Goal: Transaction & Acquisition: Purchase product/service

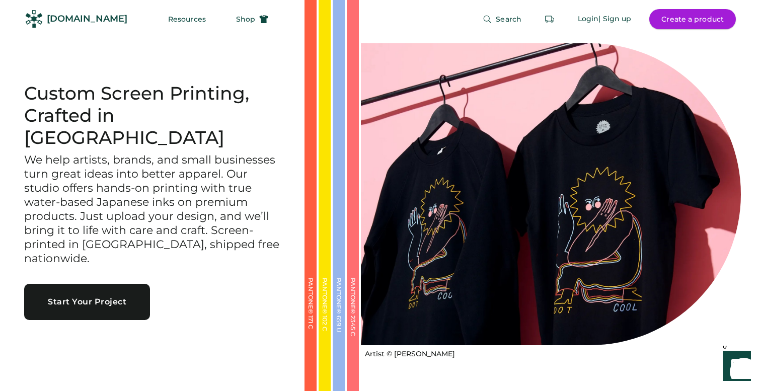
click at [675, 19] on button "Create a product" at bounding box center [693, 19] width 87 height 20
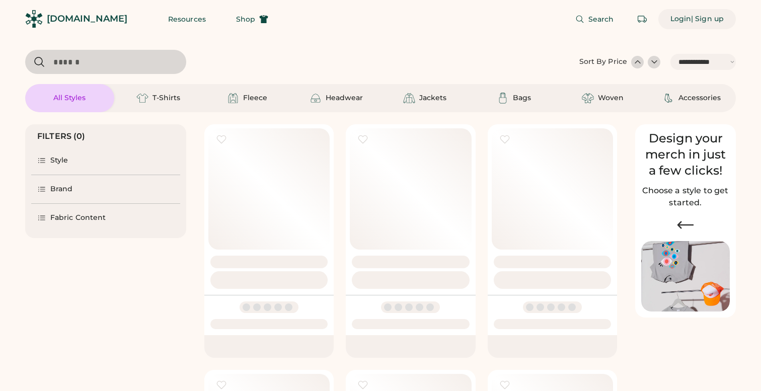
select select "*****"
select select "*"
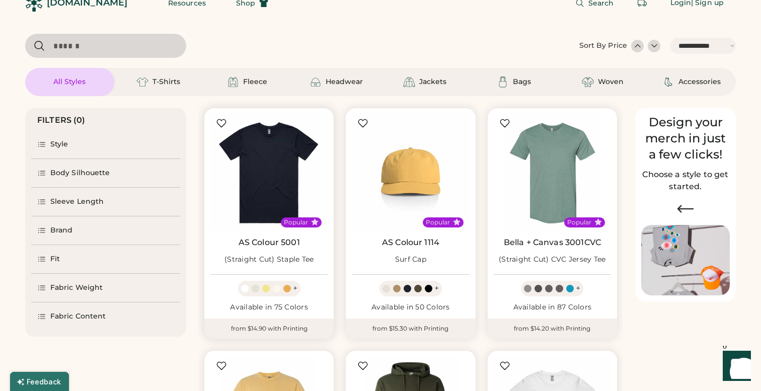
select select "*****"
select select "*"
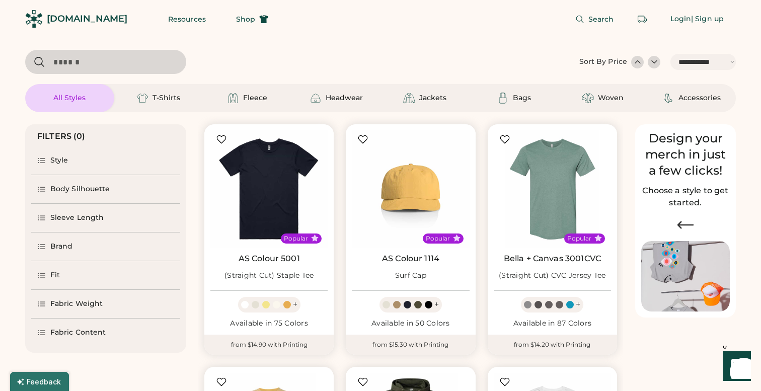
click at [53, 162] on div "Style" at bounding box center [59, 161] width 18 height 10
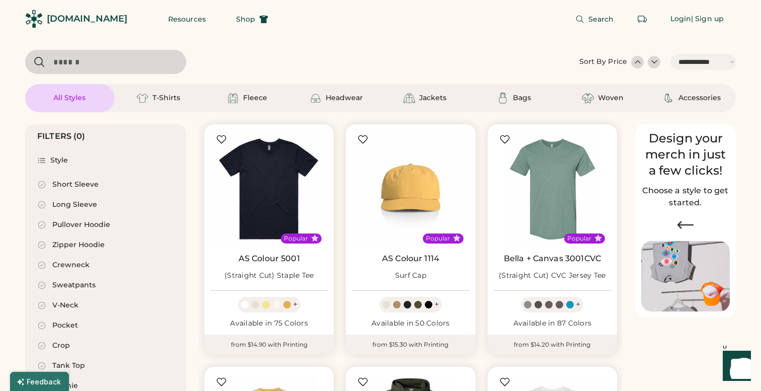
click at [60, 183] on div "Short Sleeve" at bounding box center [75, 185] width 46 height 10
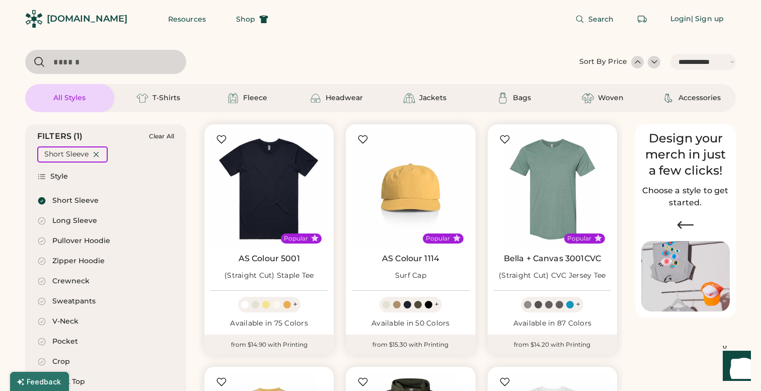
select select "*"
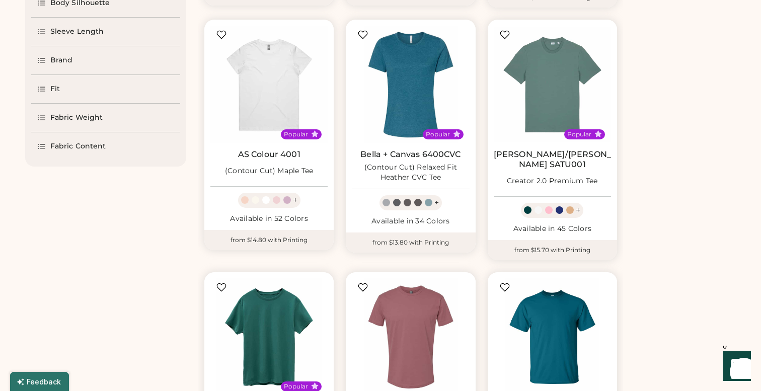
scroll to position [351, 0]
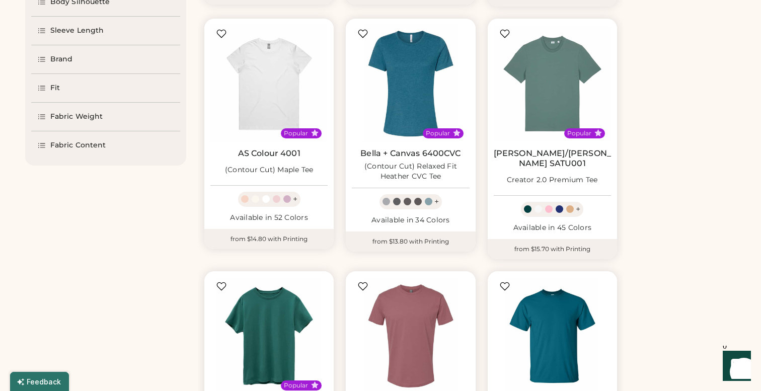
click at [63, 58] on div "Brand" at bounding box center [61, 59] width 23 height 10
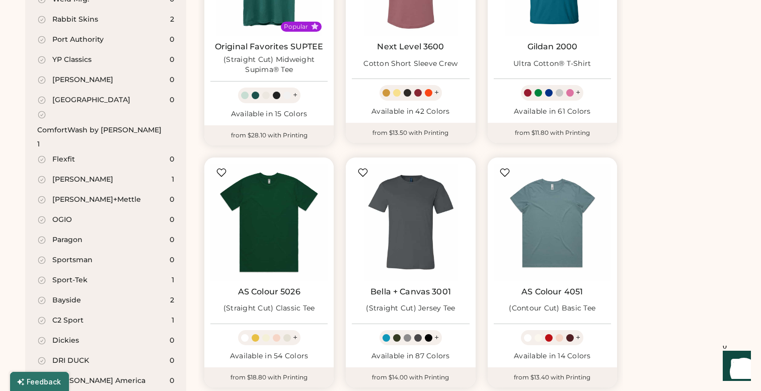
scroll to position [686, 0]
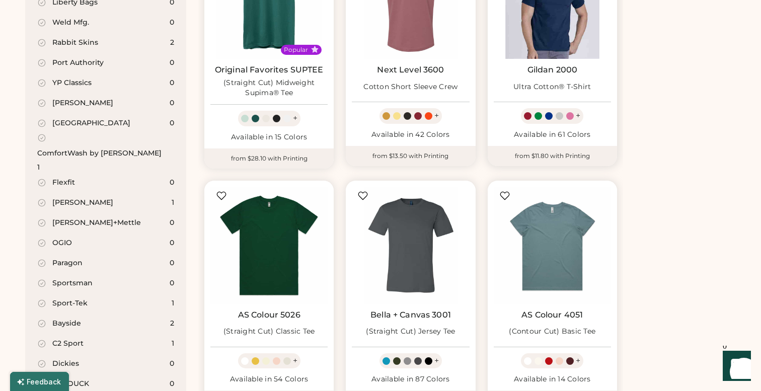
click at [564, 47] on img at bounding box center [552, 0] width 117 height 117
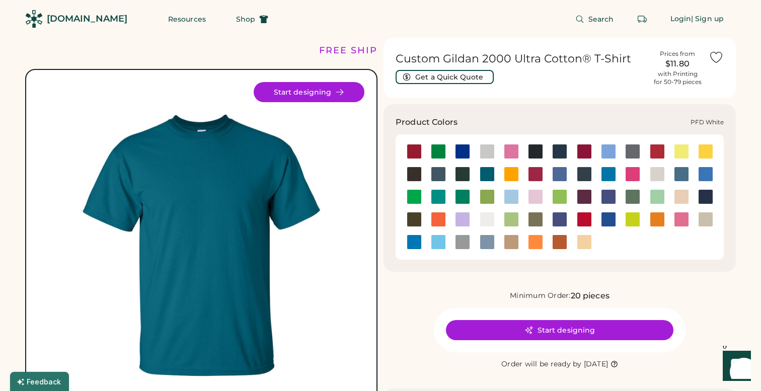
click at [489, 219] on img at bounding box center [487, 220] width 15 height 15
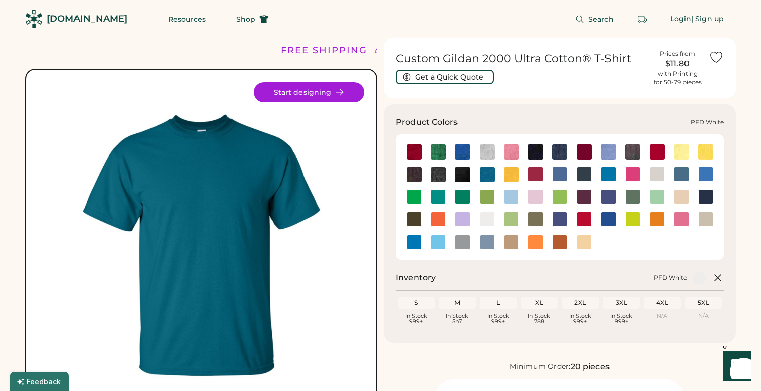
click at [489, 219] on img at bounding box center [487, 220] width 15 height 15
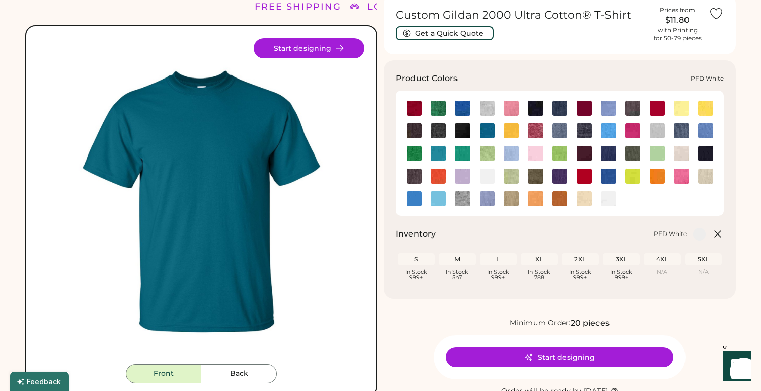
scroll to position [67, 0]
